Goal: Information Seeking & Learning: Learn about a topic

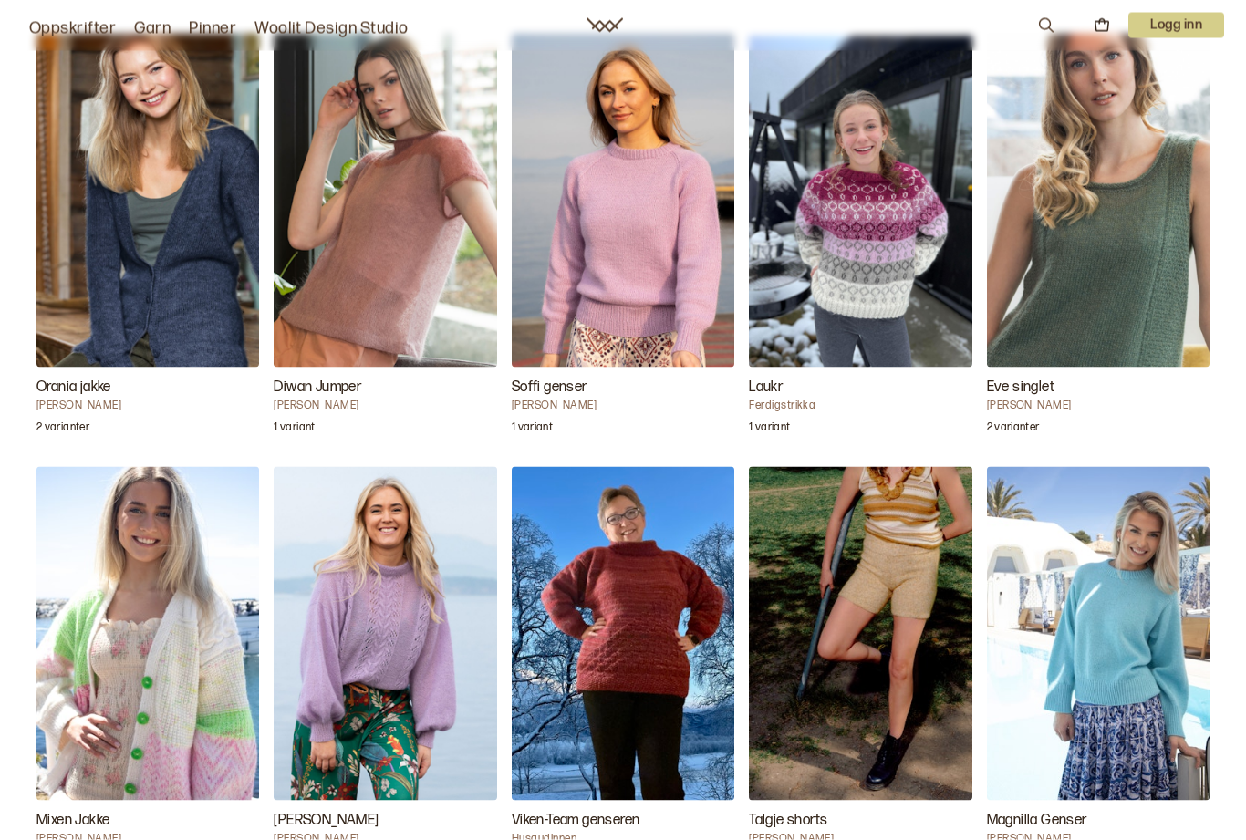
scroll to position [2704, 0]
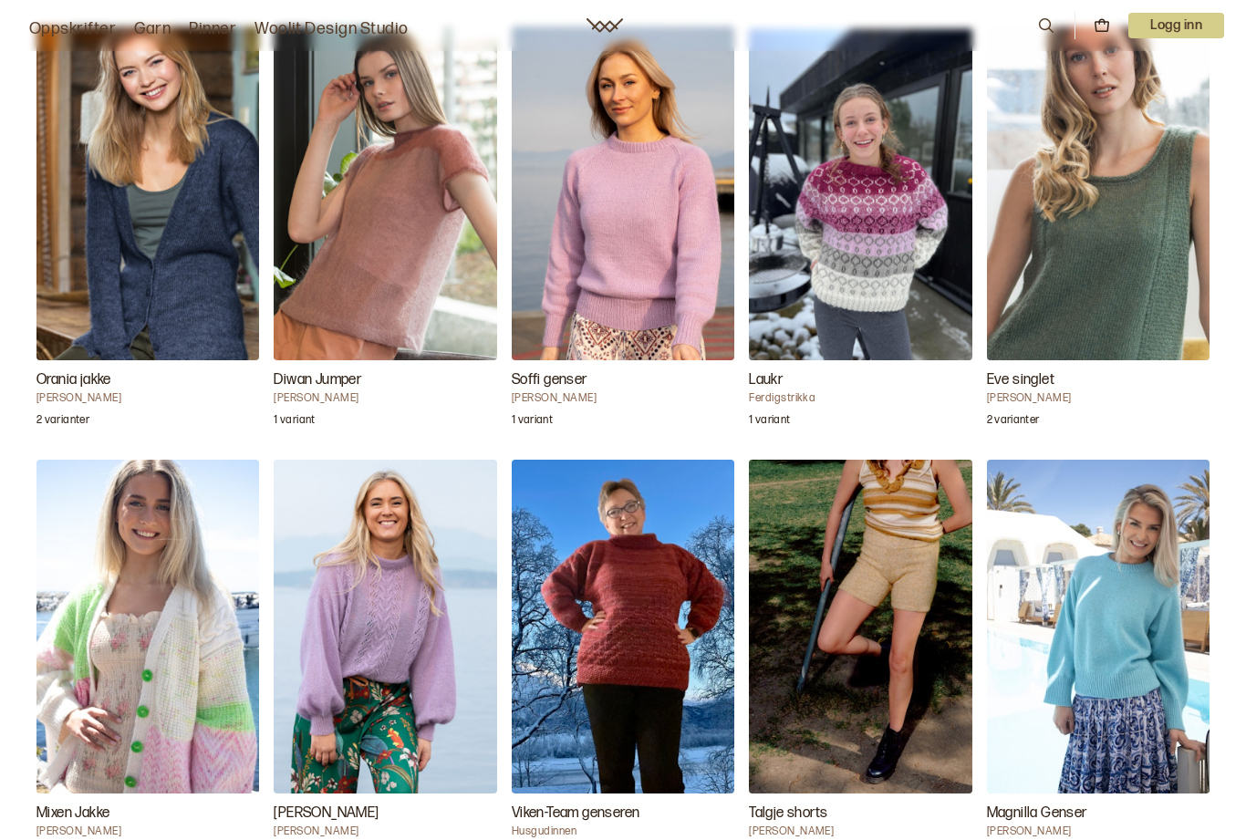
click at [1156, 263] on img "Eve singlet" at bounding box center [1098, 193] width 223 height 335
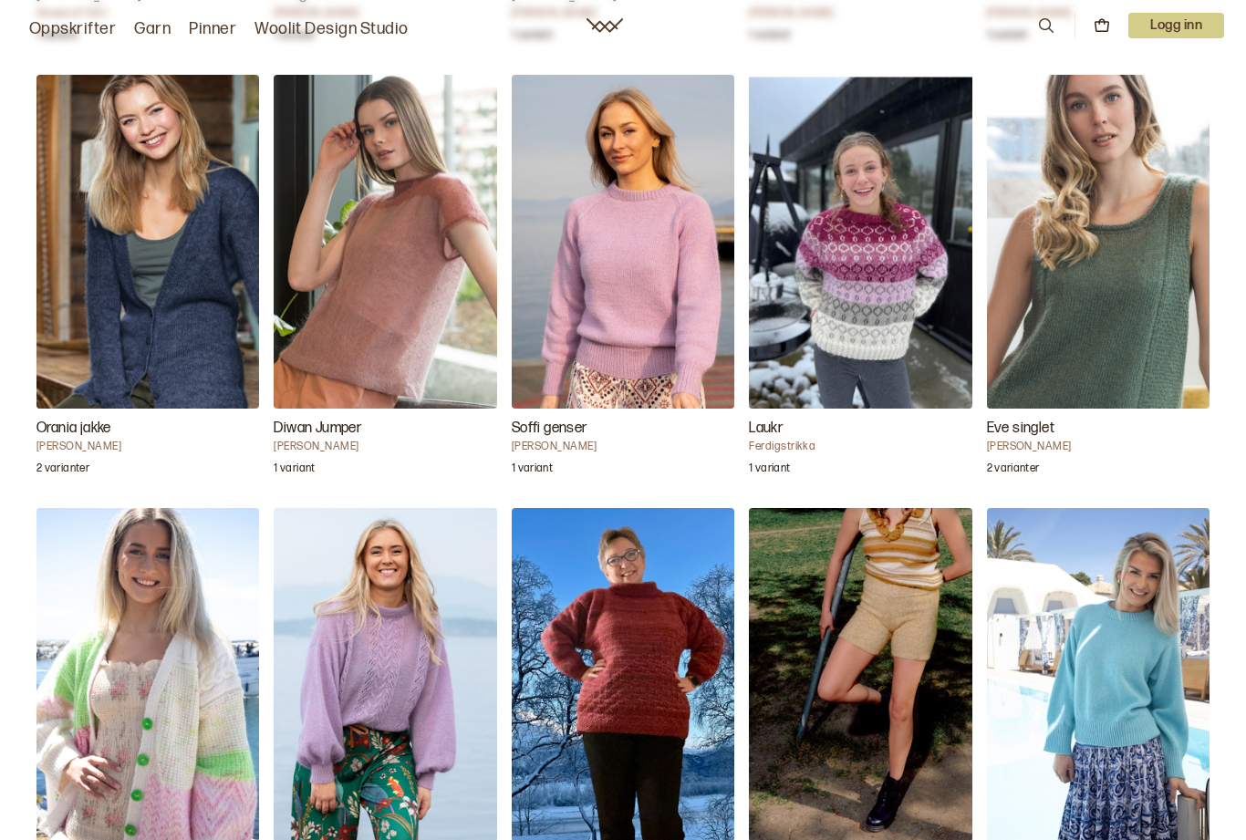
scroll to position [2666, 0]
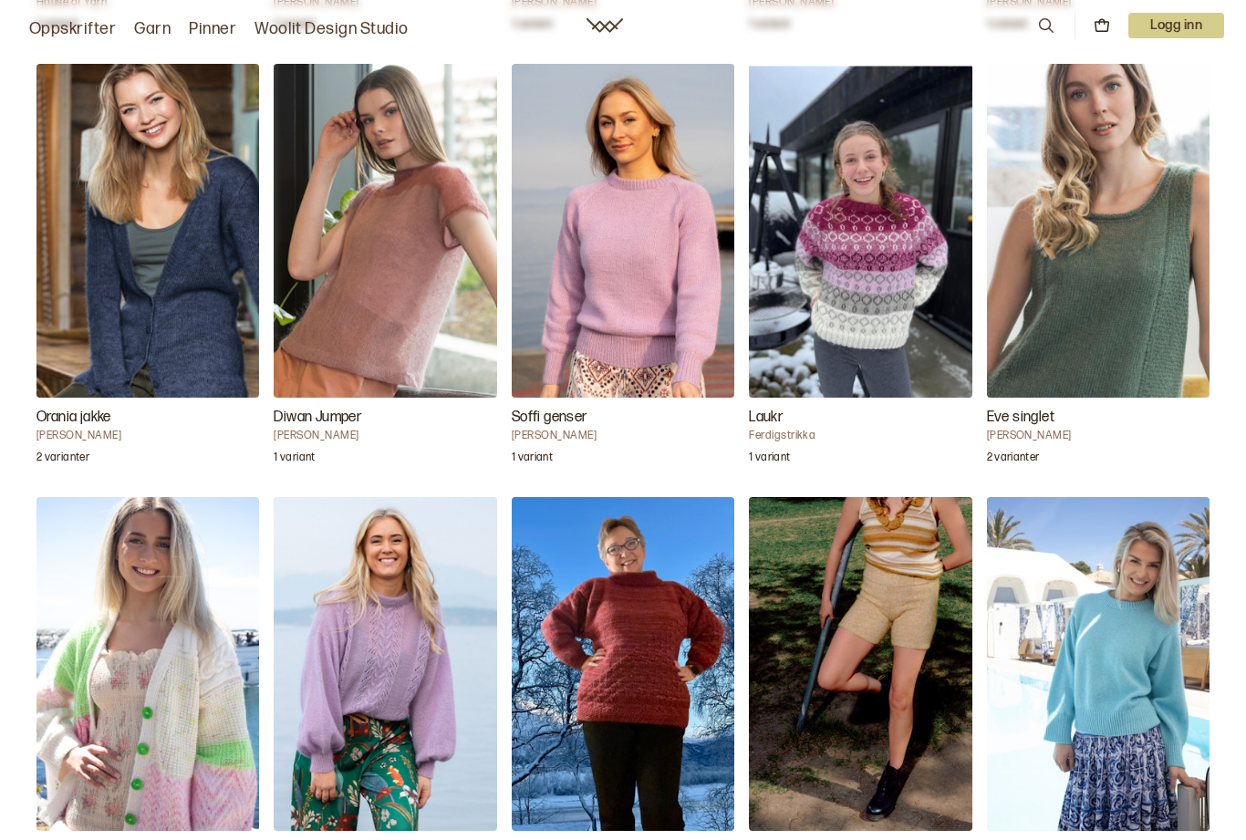
click at [420, 313] on img "Diwan Jumper" at bounding box center [385, 231] width 223 height 335
